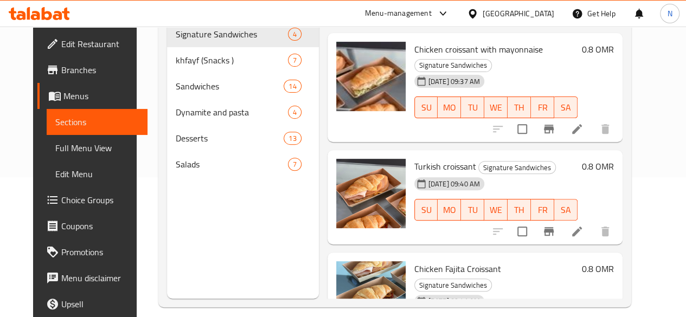
scroll to position [134, 0]
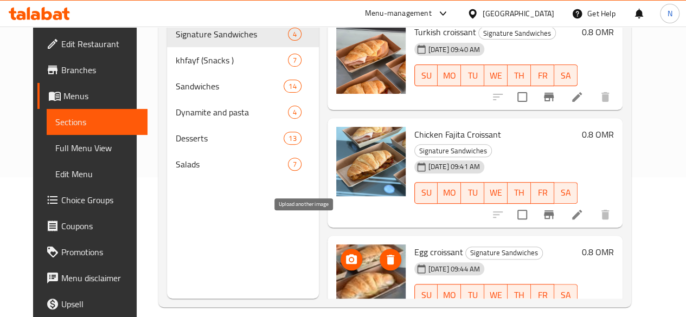
click at [345, 253] on icon "upload picture" at bounding box center [351, 259] width 13 height 13
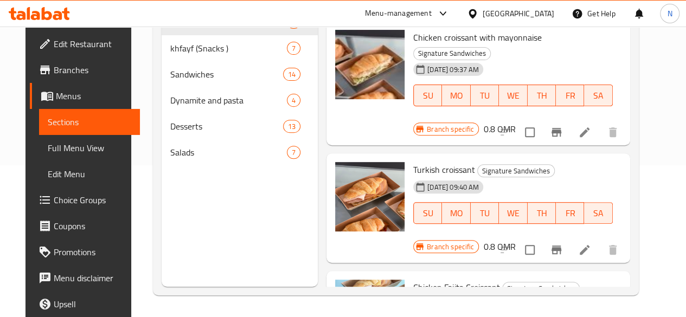
scroll to position [0, 0]
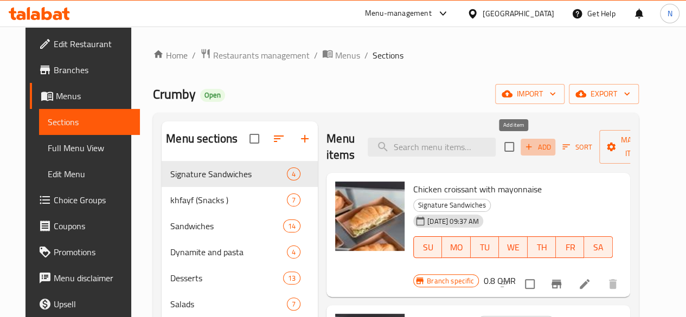
click at [523, 149] on span "Add" at bounding box center [537, 147] width 29 height 12
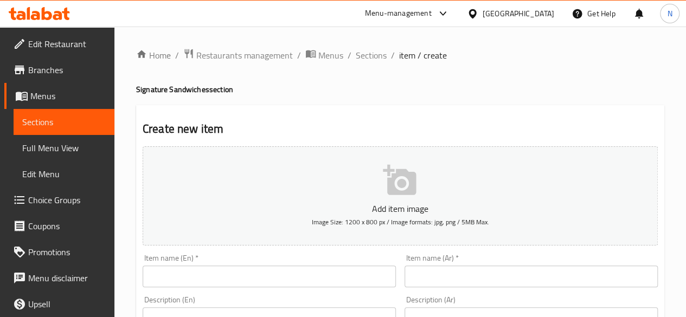
click at [201, 270] on input "text" at bounding box center [269, 277] width 253 height 22
click at [214, 274] on input "Club" at bounding box center [269, 277] width 253 height 22
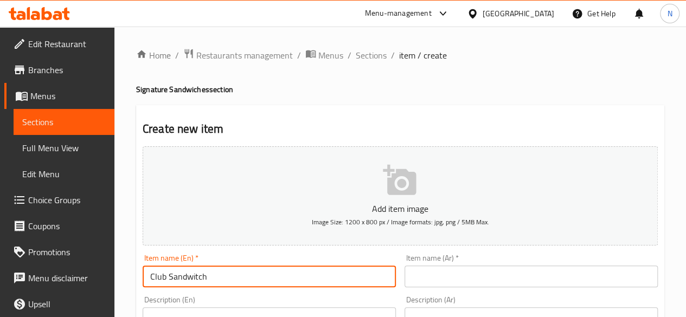
click at [193, 277] on input "Club Sandwitch" at bounding box center [269, 277] width 253 height 22
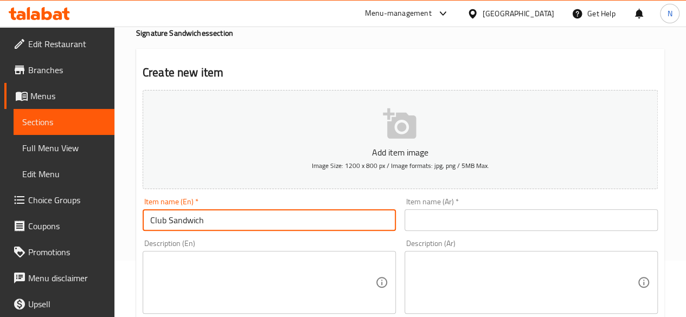
scroll to position [63, 0]
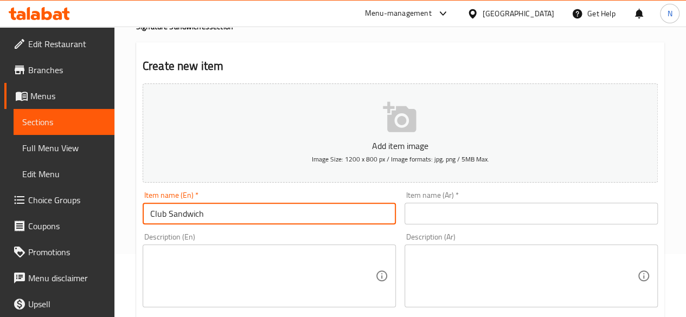
type input "Club Sandwich"
click at [157, 268] on textarea at bounding box center [262, 275] width 225 height 51
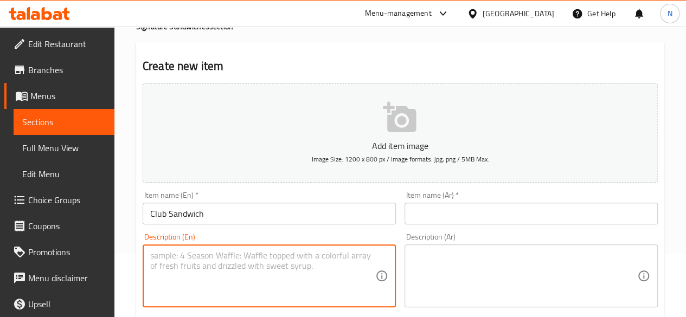
paste textarea "مرتديلا + جبن وخضار + دجاج + تركي + بيض + تونه"
type textarea "مرتديلا + جبن وخضار + دجاج + تركي + بيض + تونه"
click at [177, 261] on textarea "مرتديلا + جبن وخضار + دجاج + تركي + بيض + تونه" at bounding box center [262, 275] width 225 height 51
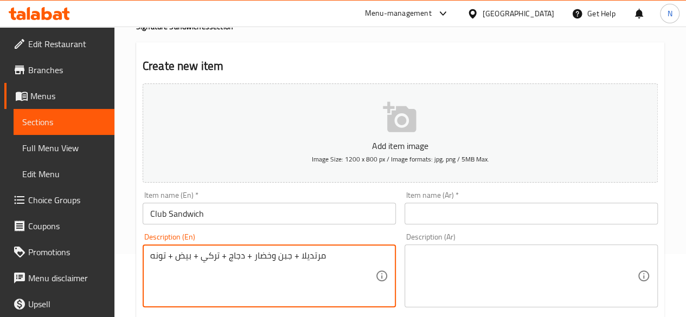
click at [199, 257] on textarea "مرتديلا + جبن وخضار + دجاج + تركي + بيض + تونه" at bounding box center [262, 275] width 225 height 51
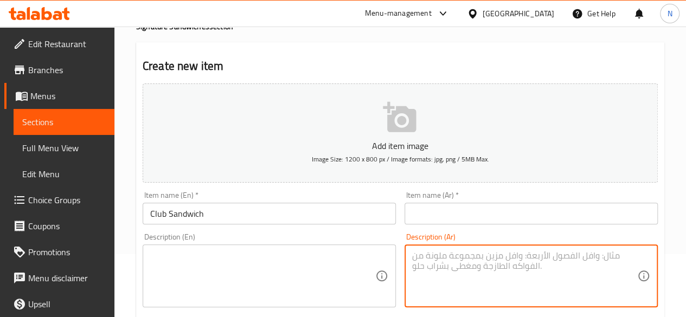
click at [428, 270] on textarea at bounding box center [524, 275] width 225 height 51
click at [268, 252] on textarea at bounding box center [262, 275] width 225 height 51
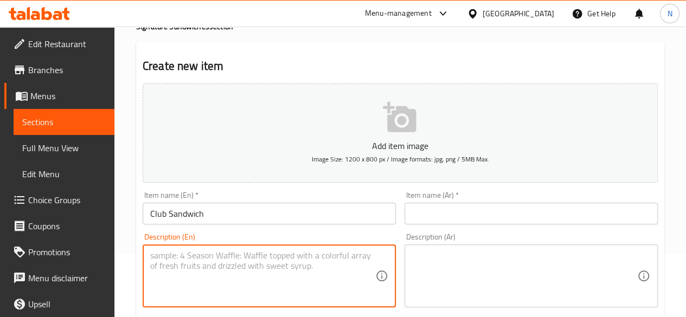
paste textarea "Mortadella + cheese and vegetables + chicken + turkey + eggs + tuna"
type textarea "Mortadella + cheese and vegetables + chicken + turkey + eggs + tuna"
click at [505, 272] on textarea at bounding box center [524, 275] width 225 height 51
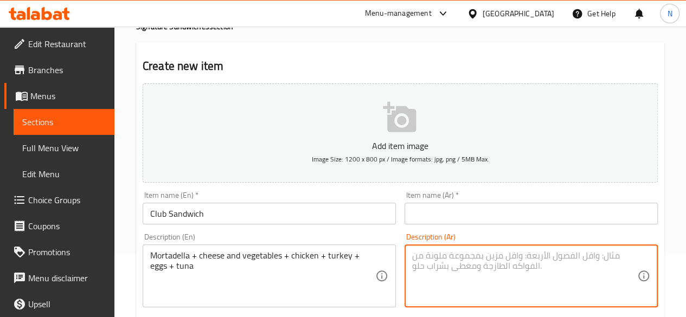
paste textarea "مرتديلا + جبن وخضار + دجاج + تركي + بيض + تونه"
type textarea "مرتديلا + جبن وخضار + دجاج + تركي + بيض + تونه"
click at [438, 213] on input "text" at bounding box center [530, 214] width 253 height 22
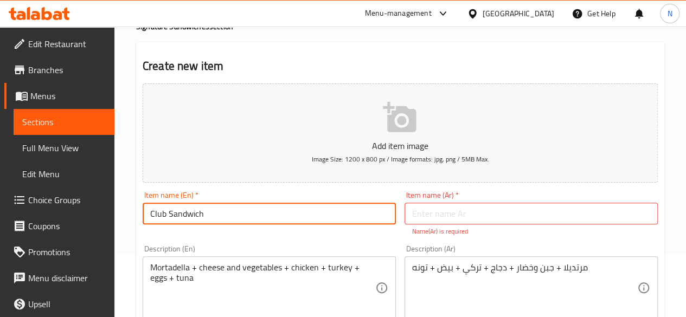
click at [149, 212] on input "Club Sandwich" at bounding box center [269, 214] width 253 height 22
click at [186, 215] on input "Mortadella Club Sandwich" at bounding box center [269, 214] width 253 height 22
type input "Mortadella Club Sandwich"
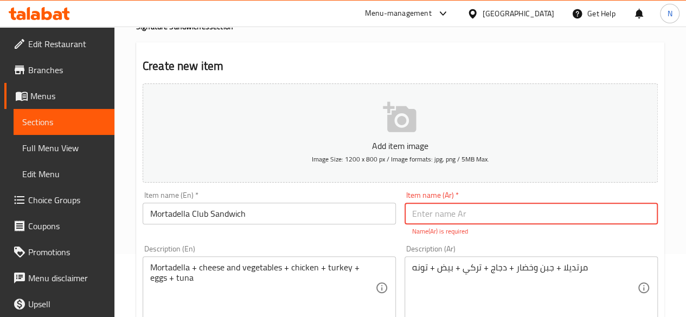
click at [427, 221] on input "text" at bounding box center [530, 214] width 253 height 22
paste input "ساندويتش مرتديلا كلوب"
drag, startPoint x: 433, startPoint y: 212, endPoint x: 459, endPoint y: 214, distance: 25.5
click at [459, 214] on input "ساندويتش مرتديلا كلوب" at bounding box center [530, 214] width 253 height 22
click at [519, 218] on input "ساندويتش كلوب مرتديلا" at bounding box center [530, 214] width 253 height 22
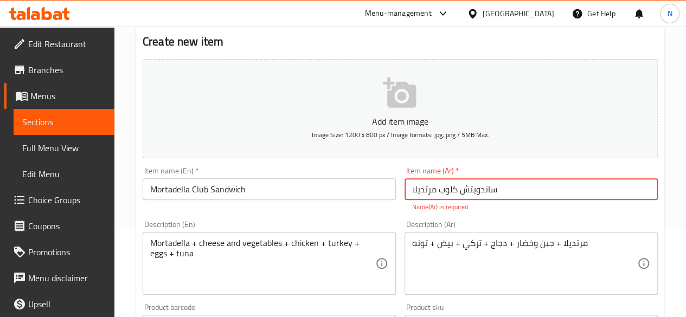
scroll to position [88, 0]
drag, startPoint x: 439, startPoint y: 186, endPoint x: 459, endPoint y: 193, distance: 21.3
click at [459, 193] on input "ساندويتش كلوب مرتديلا" at bounding box center [530, 189] width 253 height 22
click at [464, 186] on input "ساندويتش مرتديلا كلوب" at bounding box center [530, 189] width 253 height 22
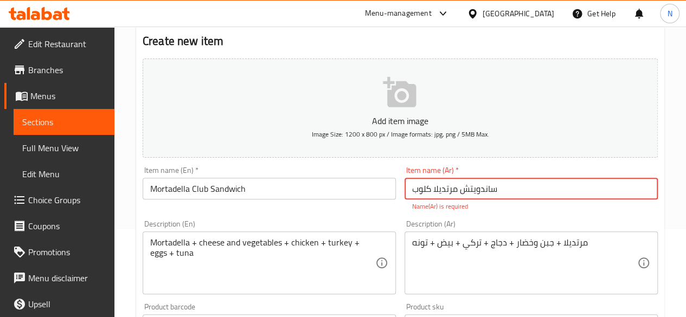
click at [464, 186] on input "ساندويتش مرتديلا كلوب" at bounding box center [530, 189] width 253 height 22
click at [481, 189] on input "ساندويتش مرتديلا كلوب" at bounding box center [530, 189] width 253 height 22
click at [429, 193] on input "ساندويتش مرتديلا كلوب" at bounding box center [530, 189] width 253 height 22
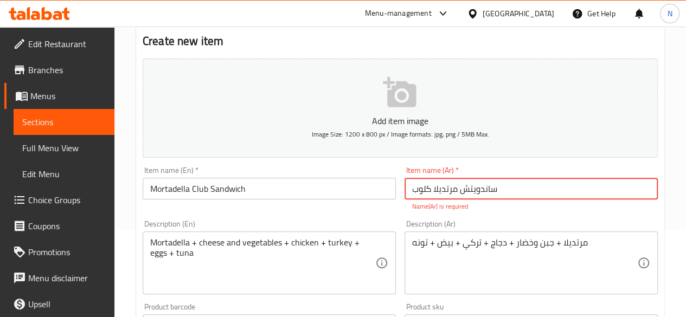
click at [429, 193] on input "ساندويتش مرتديلا كلوب" at bounding box center [530, 189] width 253 height 22
drag, startPoint x: 430, startPoint y: 189, endPoint x: 407, endPoint y: 186, distance: 23.9
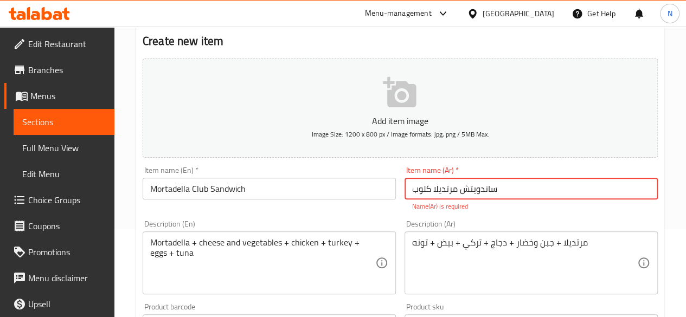
click at [407, 186] on input "ساندويتش مرتديلا كلوب" at bounding box center [530, 189] width 253 height 22
click at [512, 188] on input "ساندويتش مرتديلا كلوب" at bounding box center [530, 189] width 253 height 22
paste input "كلوب"
type input "س"
type input "l"
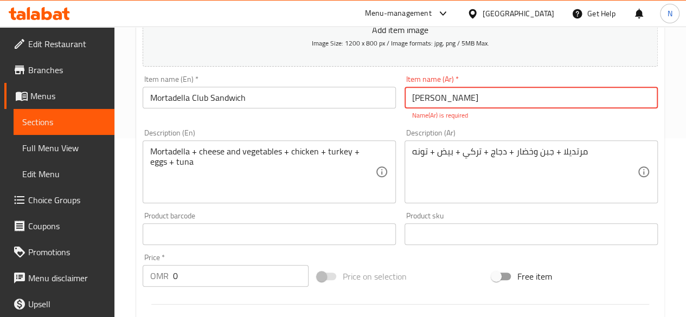
scroll to position [291, 0]
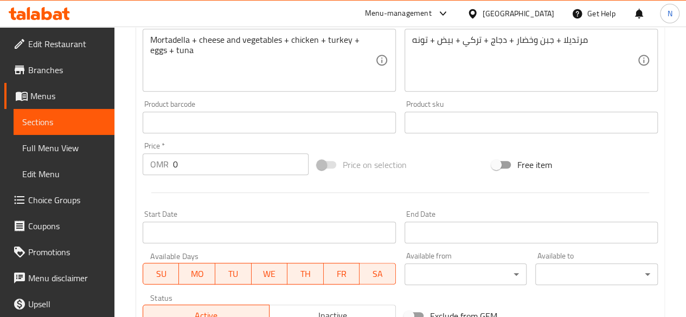
type input "[PERSON_NAME]"
click at [191, 160] on input "0" at bounding box center [241, 164] width 136 height 22
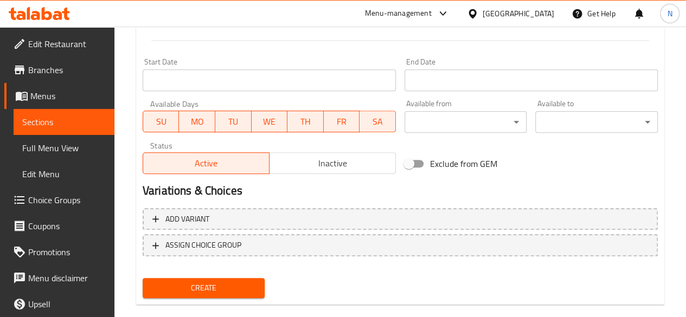
scroll to position [430, 0]
type input "1"
click at [202, 295] on button "Create" at bounding box center [204, 289] width 122 height 20
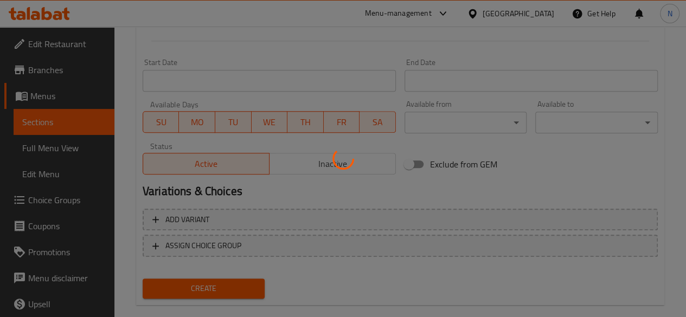
type input "0"
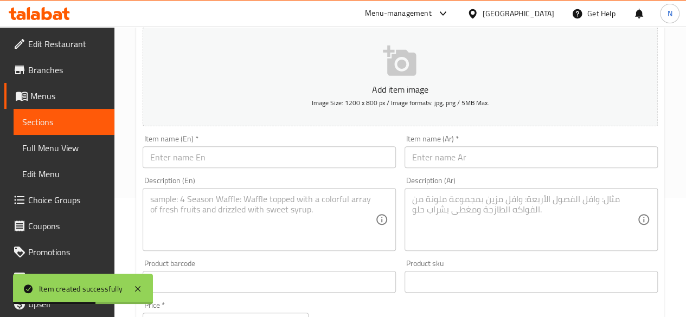
scroll to position [0, 0]
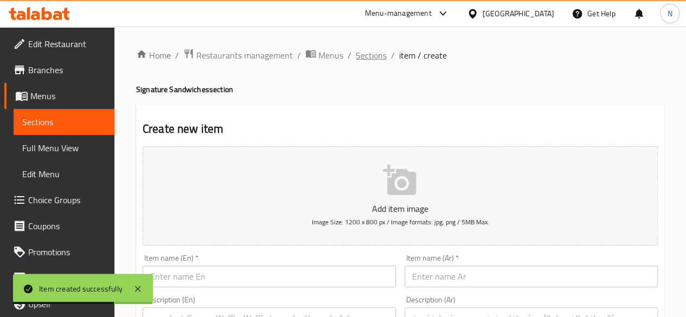
click at [375, 57] on span "Sections" at bounding box center [371, 55] width 31 height 13
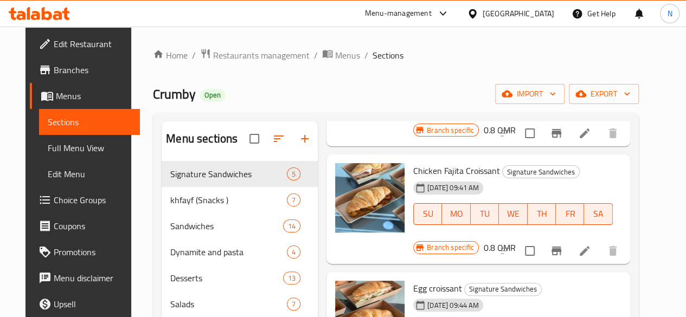
scroll to position [152, 0]
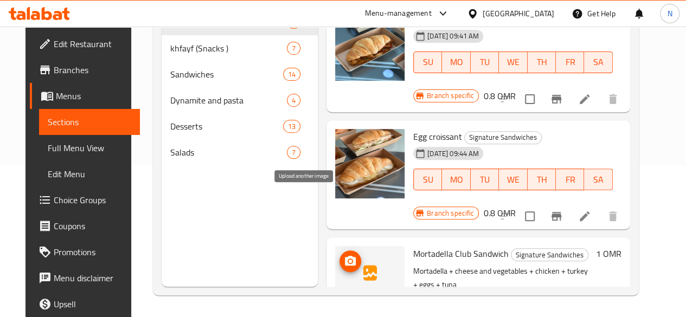
click at [339, 250] on button "upload picture" at bounding box center [350, 261] width 22 height 22
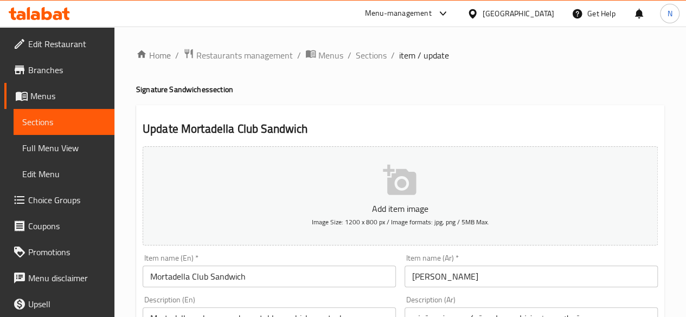
click at [407, 62] on span "item / update" at bounding box center [424, 55] width 50 height 13
click at [52, 93] on span "Menus" at bounding box center [67, 95] width 75 height 13
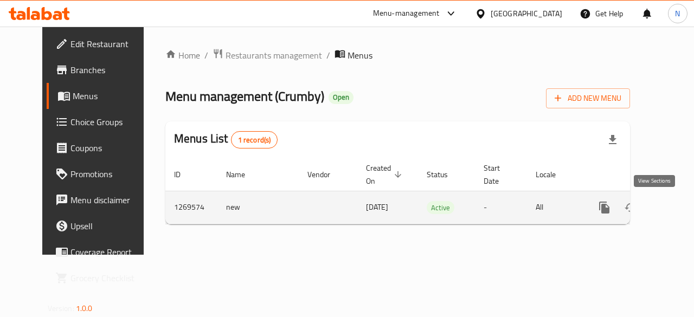
click at [676, 207] on icon "enhanced table" at bounding box center [682, 207] width 13 height 13
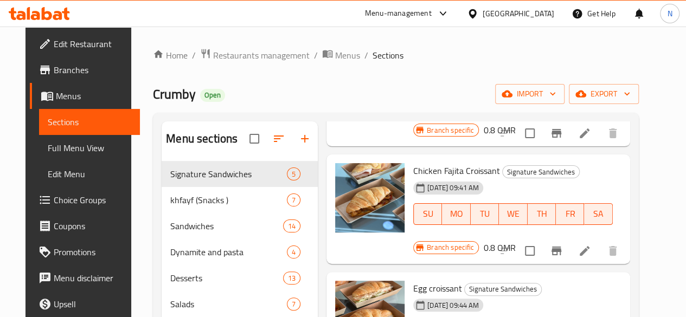
scroll to position [152, 0]
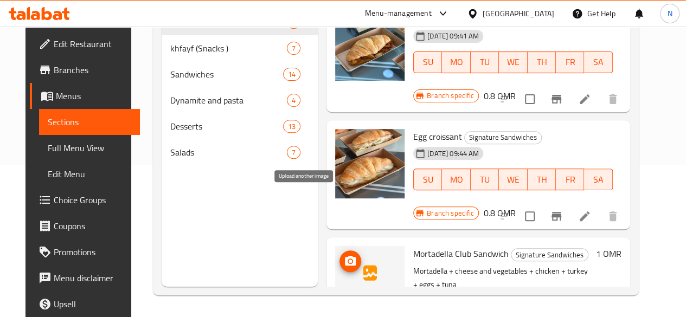
click at [339, 250] on button "upload picture" at bounding box center [350, 261] width 22 height 22
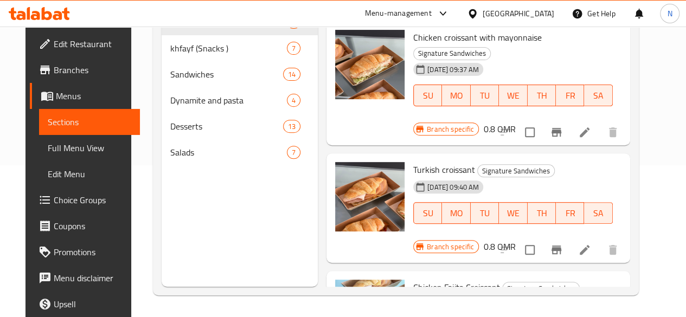
scroll to position [0, 0]
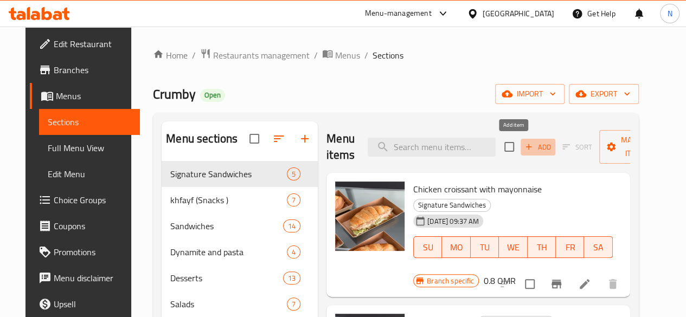
click at [525, 145] on span "Add" at bounding box center [537, 147] width 29 height 12
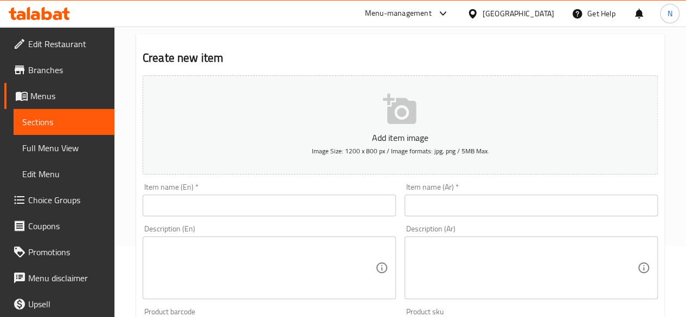
scroll to position [72, 0]
